Goal: Information Seeking & Learning: Learn about a topic

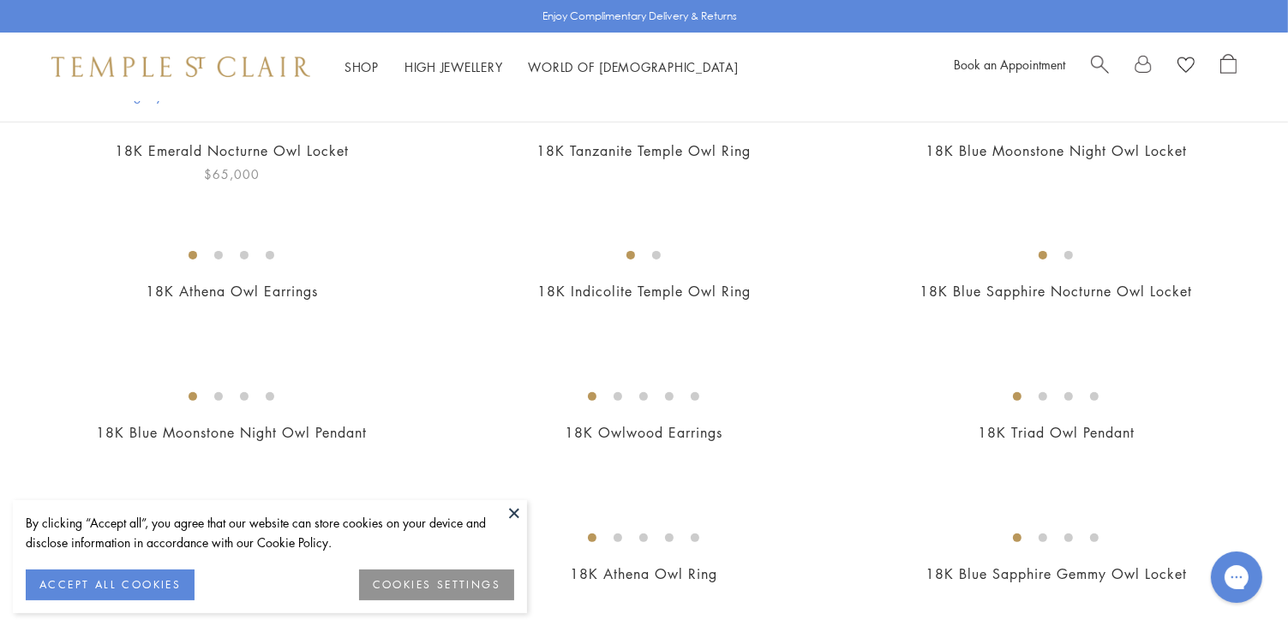
scroll to position [428, 0]
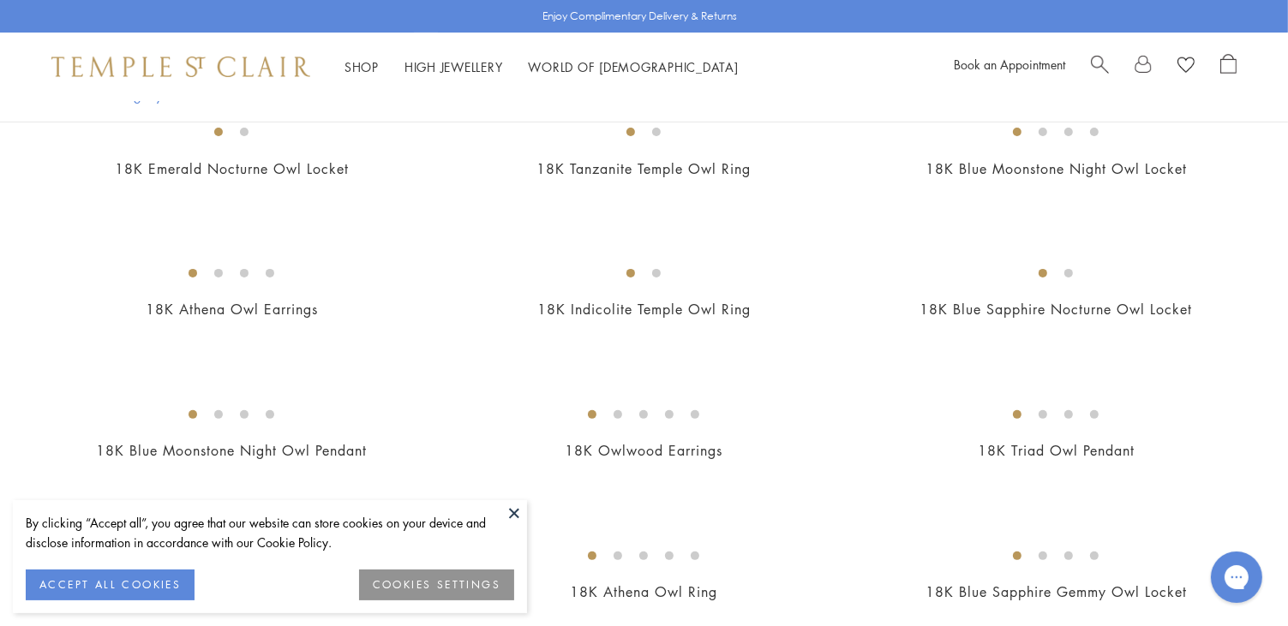
click at [511, 511] on button at bounding box center [514, 513] width 26 height 26
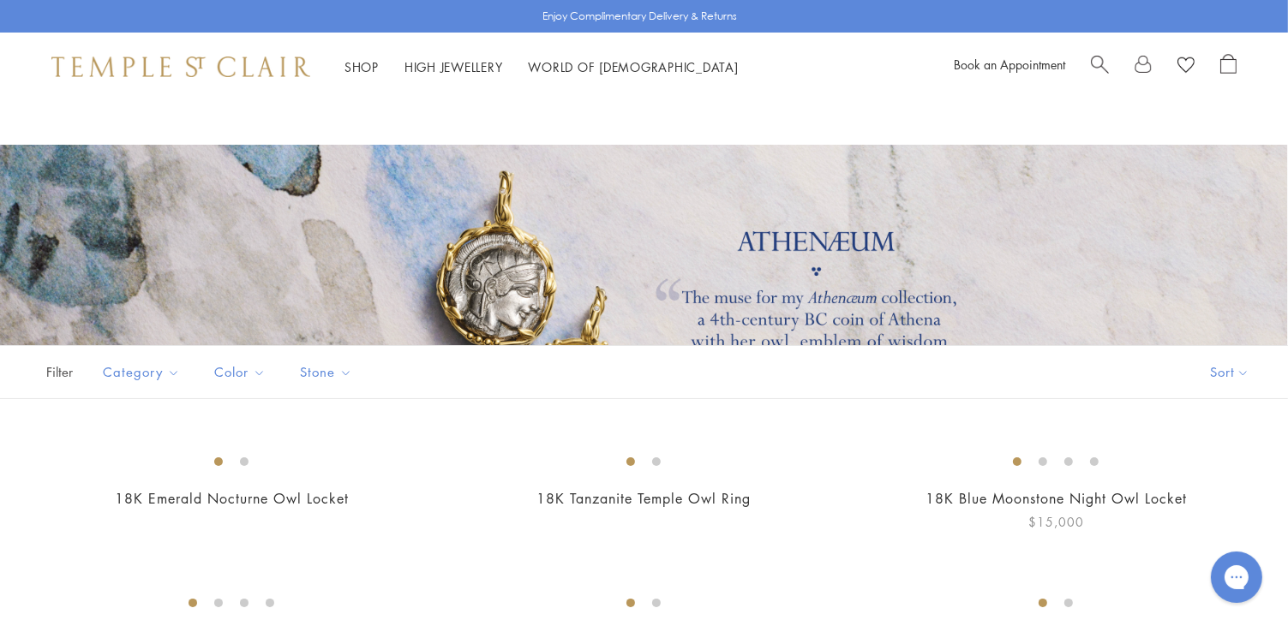
scroll to position [0, 0]
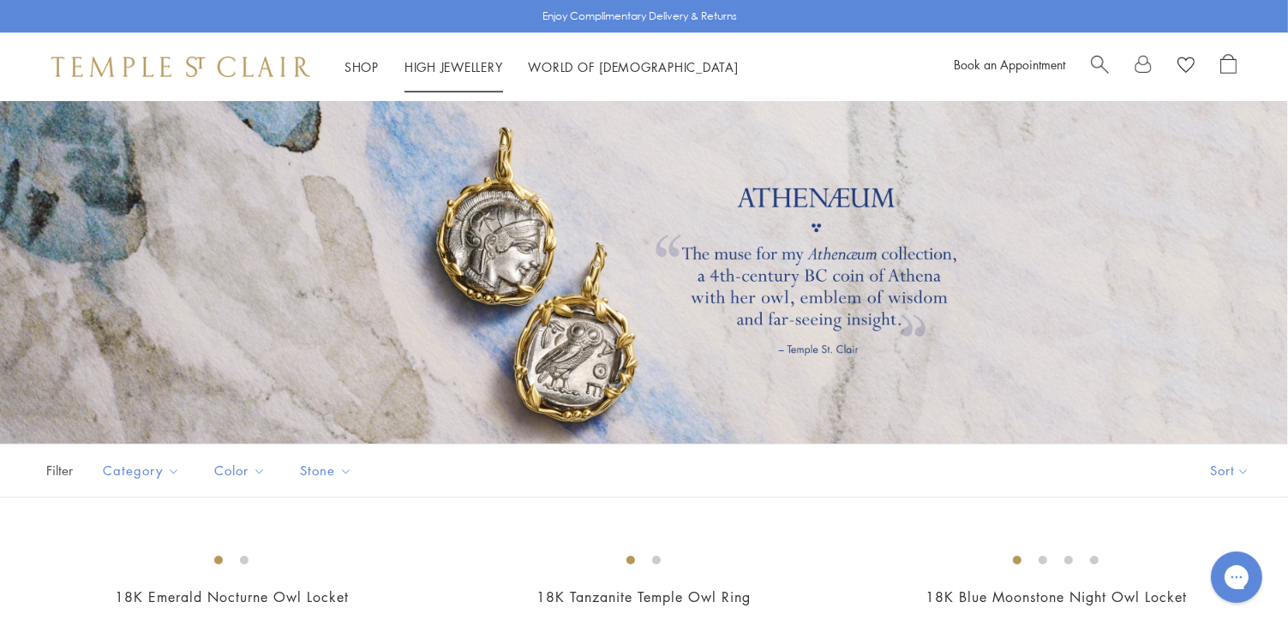
click at [459, 67] on link "High Jewellery High Jewellery" at bounding box center [453, 66] width 99 height 17
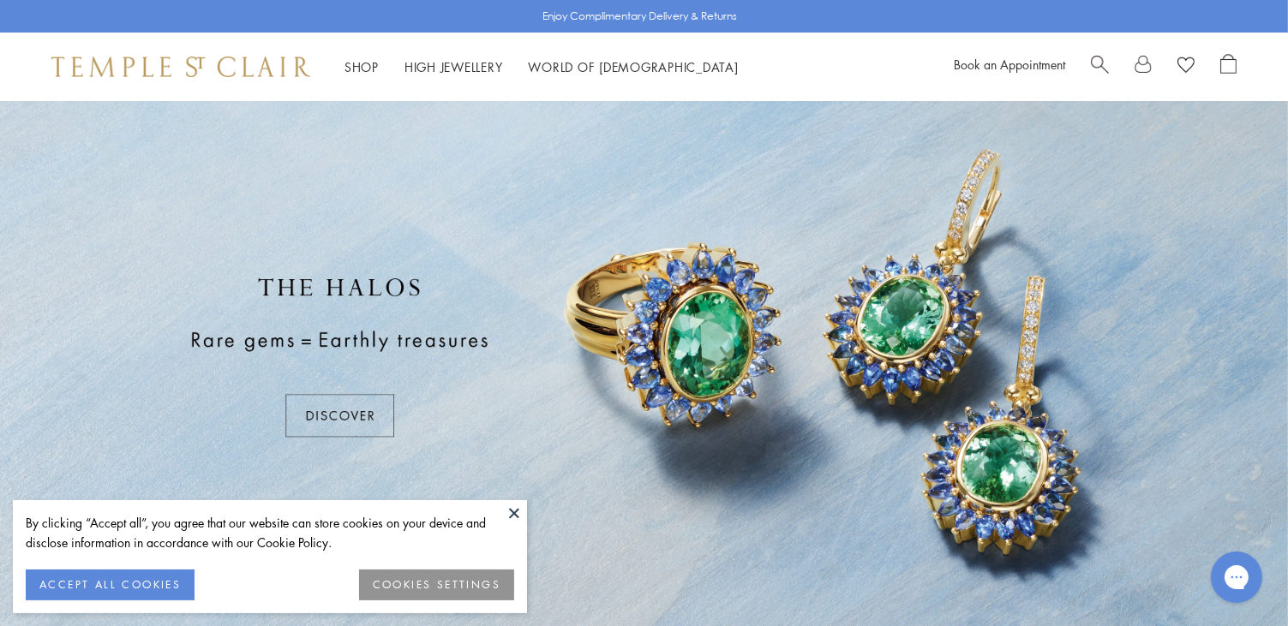
scroll to position [86, 0]
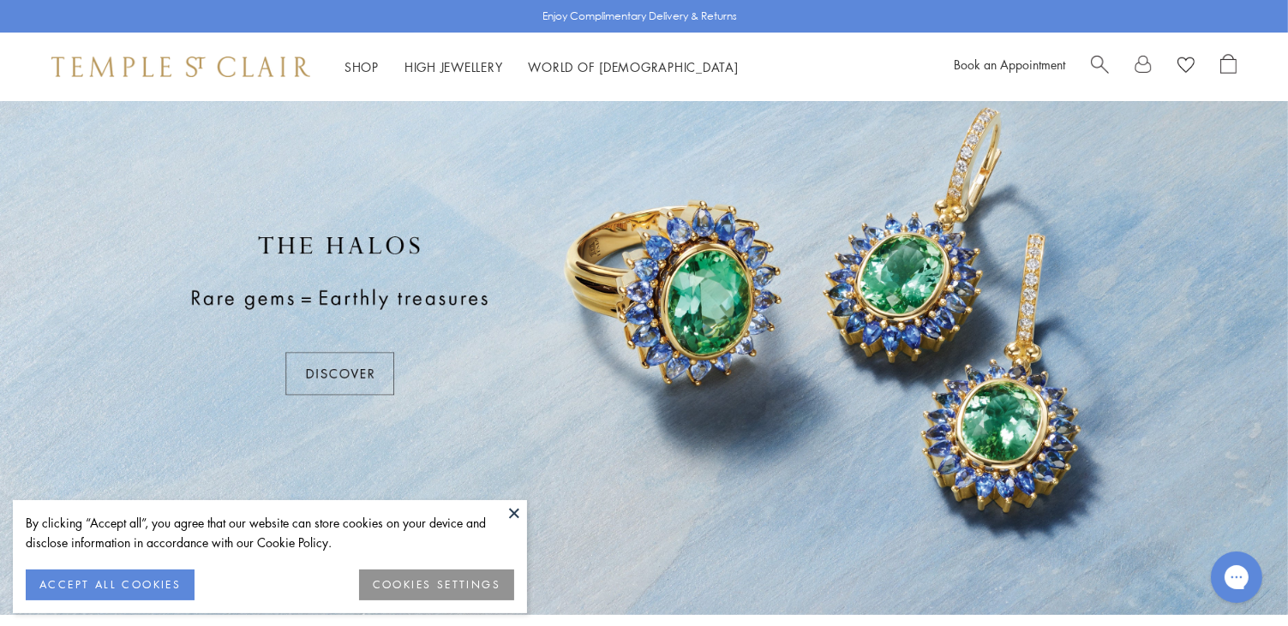
click at [360, 371] on div at bounding box center [644, 315] width 1288 height 600
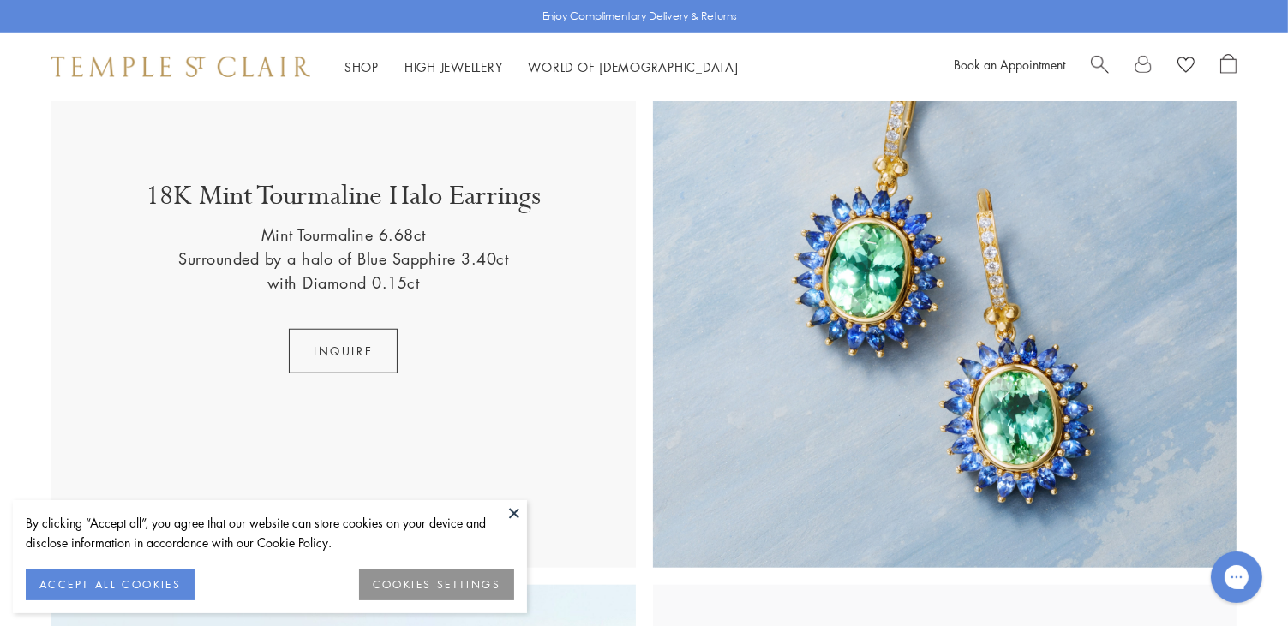
scroll to position [1315, 0]
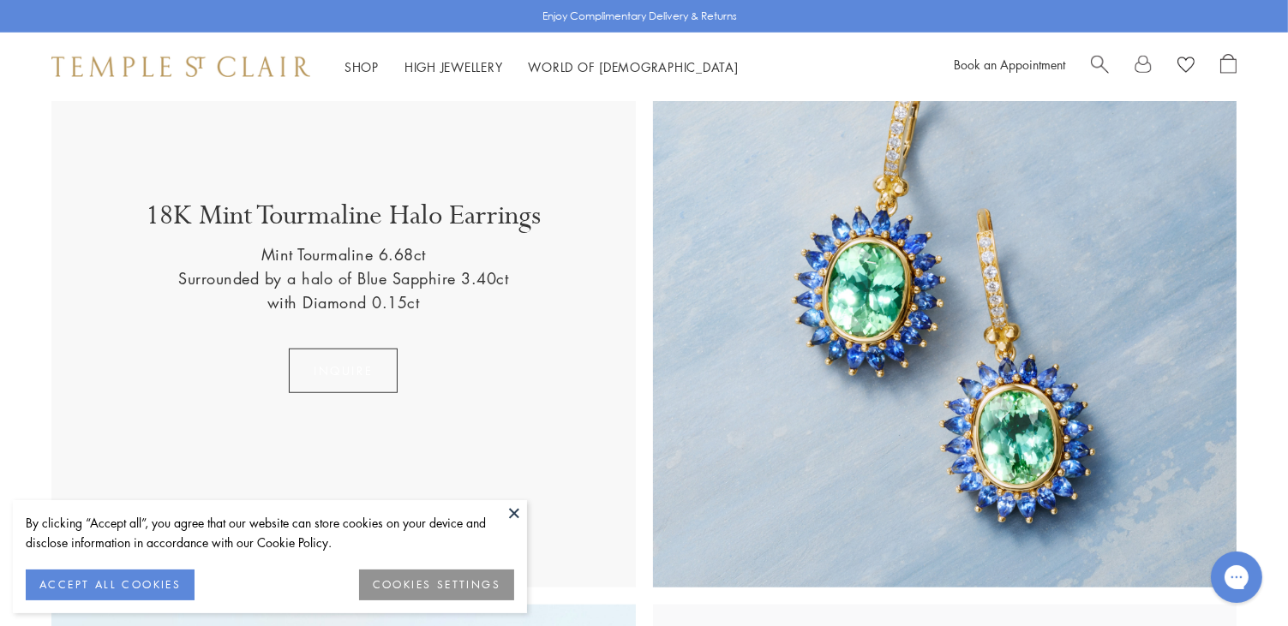
click at [338, 360] on button "Inquire" at bounding box center [343, 371] width 109 height 45
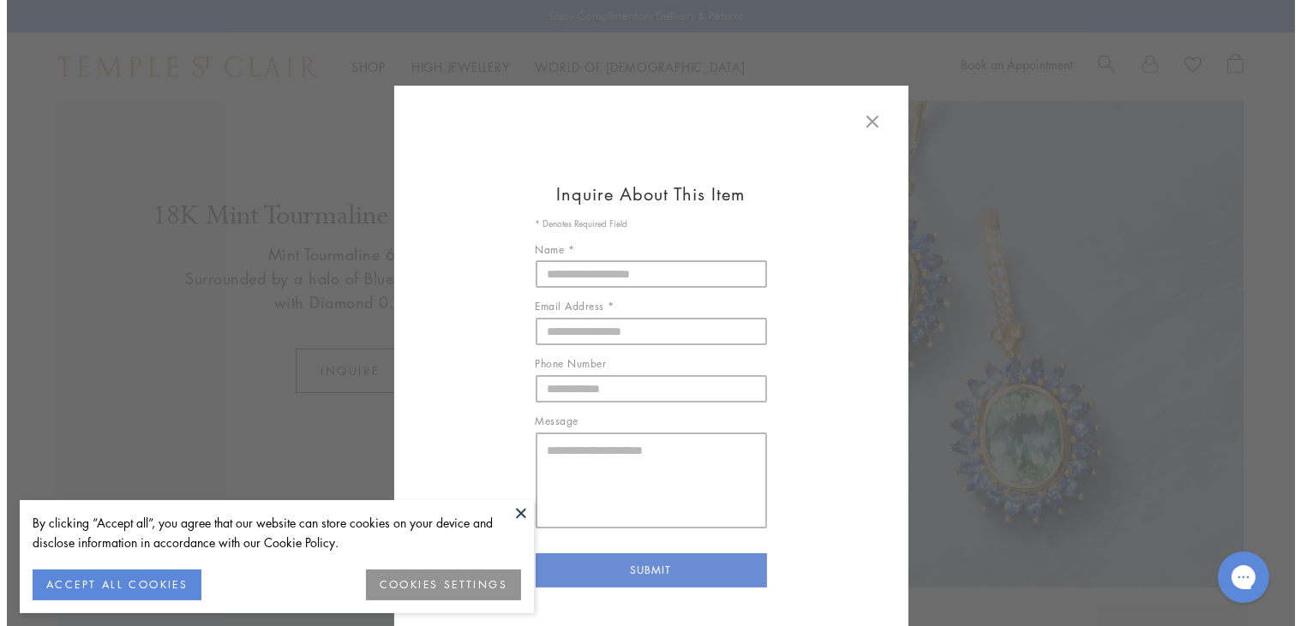
scroll to position [1321, 0]
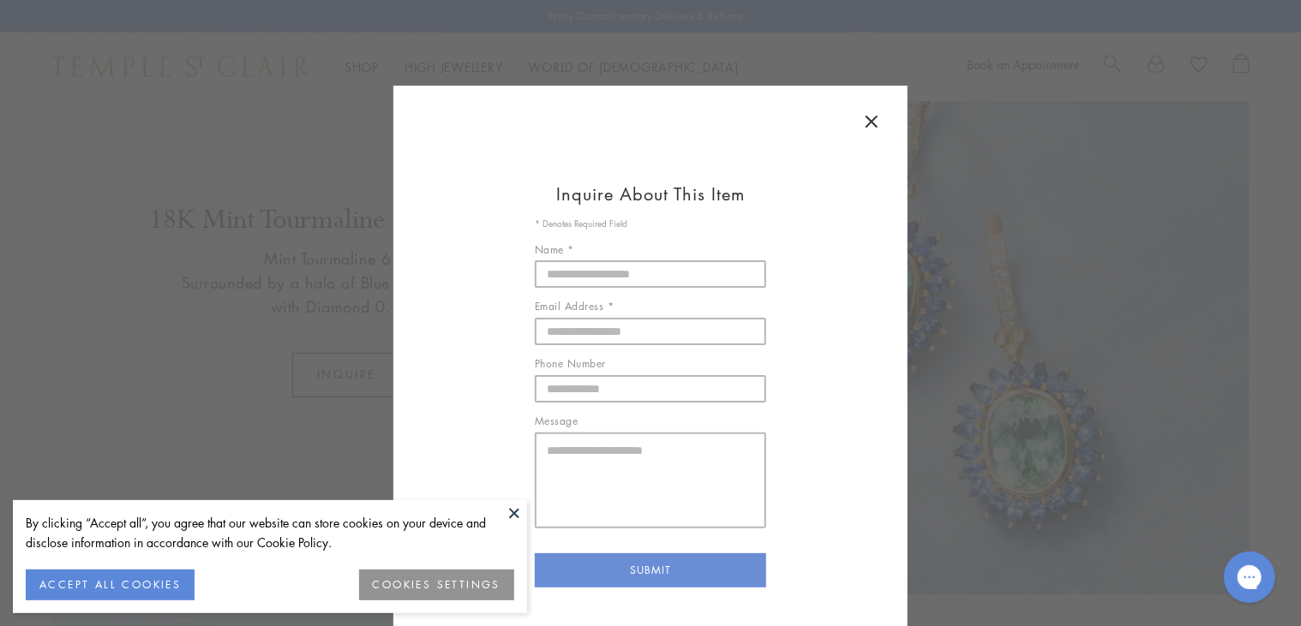
drag, startPoint x: 867, startPoint y: 120, endPoint x: 867, endPoint y: 141, distance: 20.6
click at [867, 122] on icon at bounding box center [871, 121] width 21 height 21
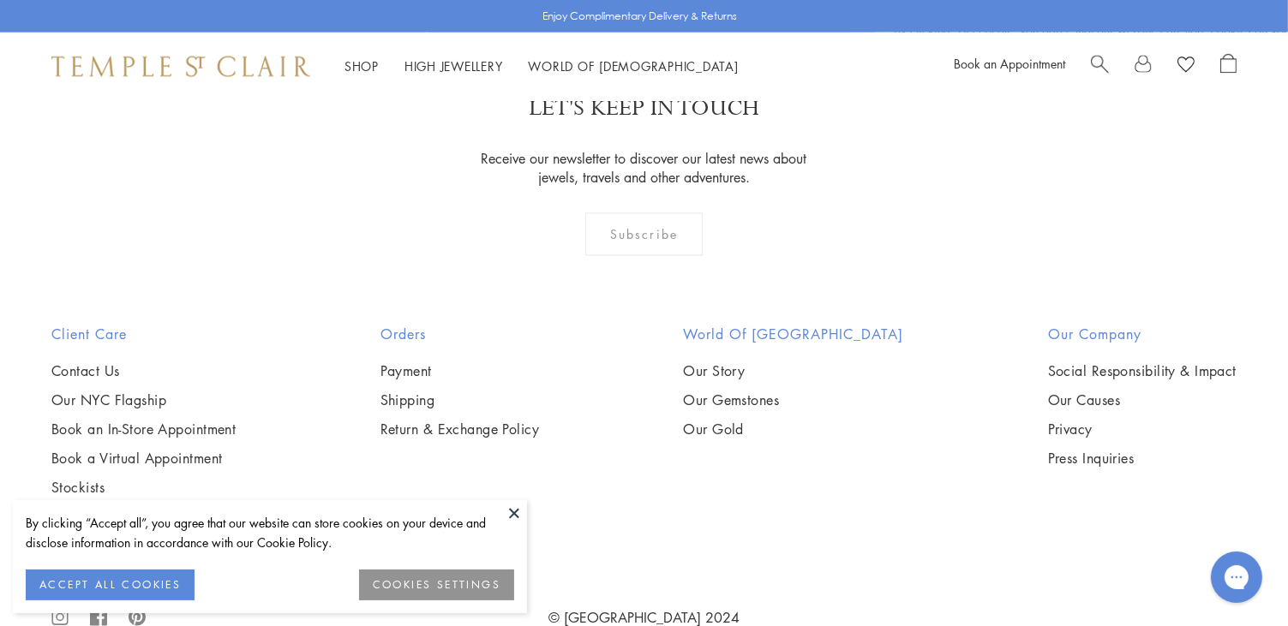
scroll to position [3200, 0]
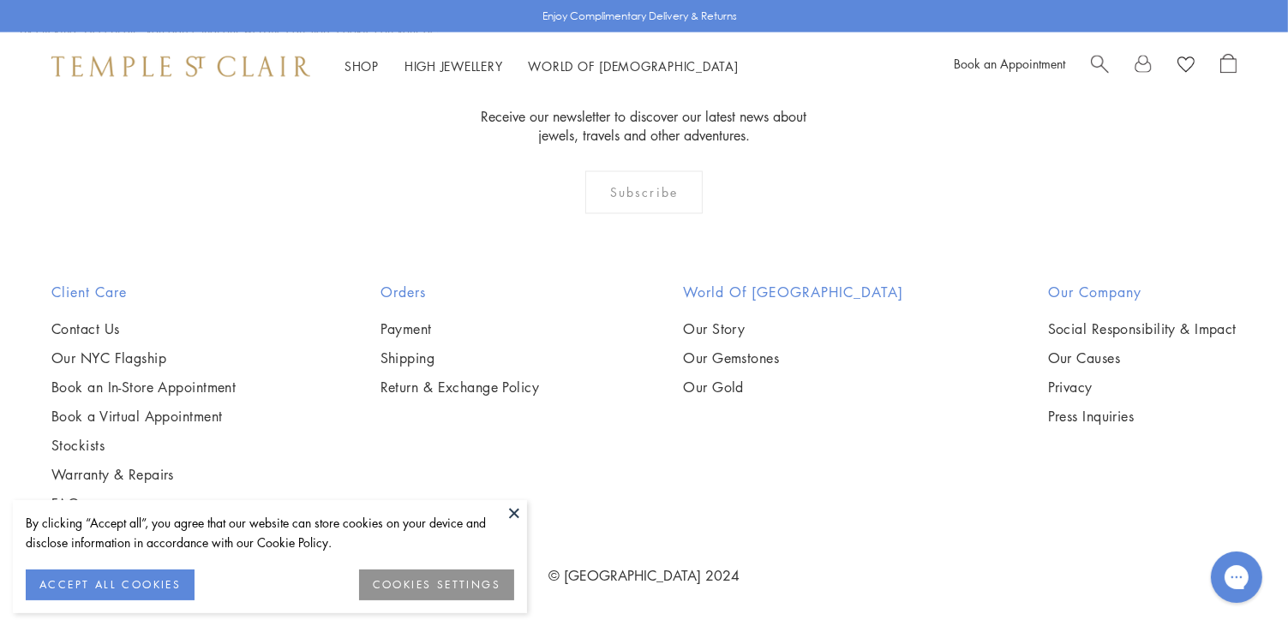
click at [514, 513] on button at bounding box center [514, 513] width 26 height 26
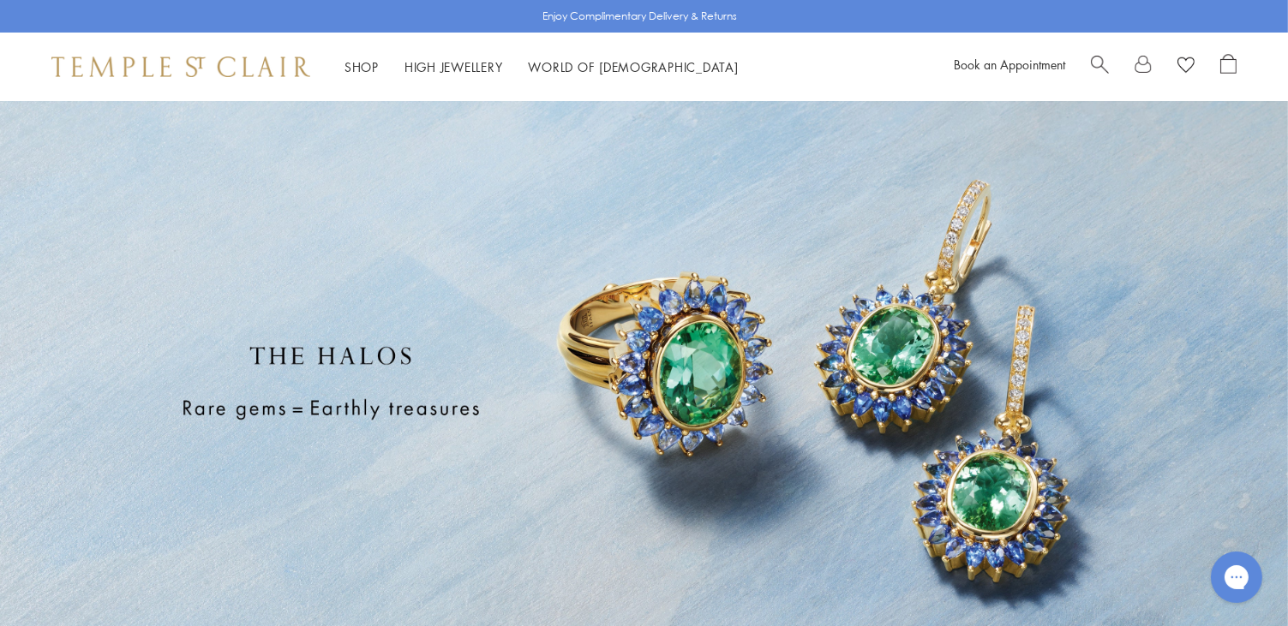
scroll to position [0, 0]
